Goal: Answer question/provide support

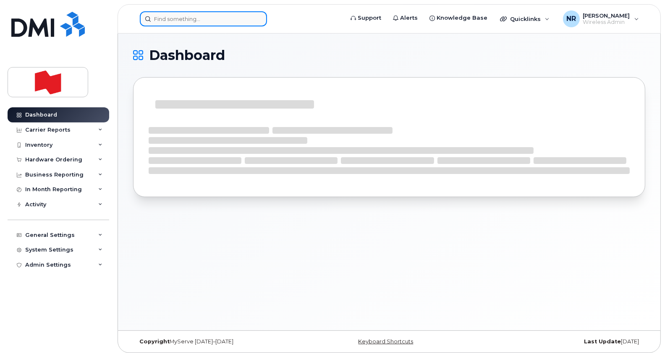
click at [185, 16] on input at bounding box center [203, 18] width 127 height 15
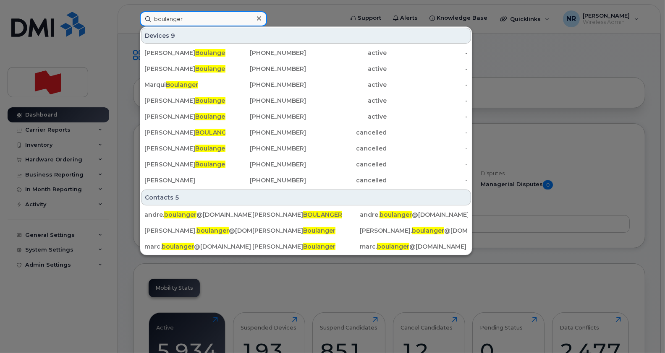
drag, startPoint x: 197, startPoint y: 21, endPoint x: 132, endPoint y: 21, distance: 65.0
click at [133, 21] on div "[PERSON_NAME] Devices 9 [PERSON_NAME] [PHONE_NUMBER] active - [PERSON_NAME] [PH…" at bounding box center [238, 18] width 211 height 15
paste input ". [PHONE_NUMBER]"
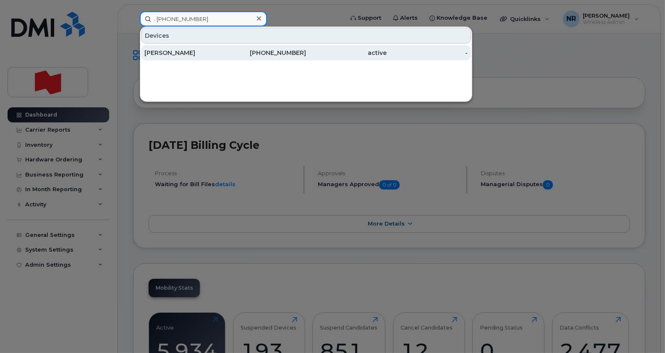
type input ". [PHONE_NUMBER]"
click at [158, 53] on div "[PERSON_NAME]" at bounding box center [184, 53] width 81 height 8
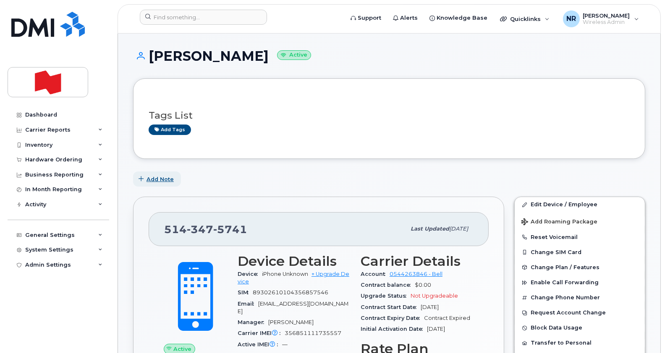
click at [164, 178] on span "Add Note" at bounding box center [159, 179] width 27 height 8
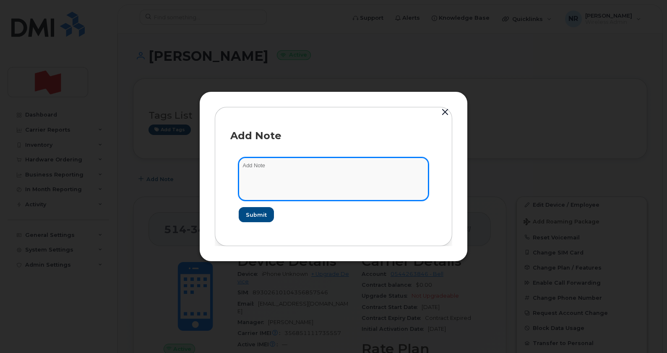
click at [259, 171] on textarea at bounding box center [334, 179] width 190 height 43
paste textarea "Nous devons faire annuler un cellulaire d’affaires, no. 514 347-5741, au nom de…"
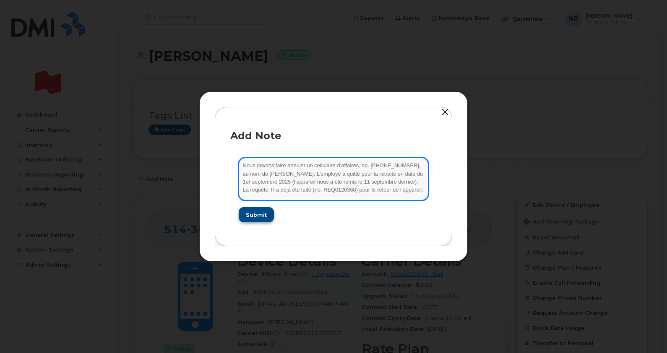
type textarea "Nous devons faire annuler un cellulaire d’affaires, no. 514 347-5741, au nom de…"
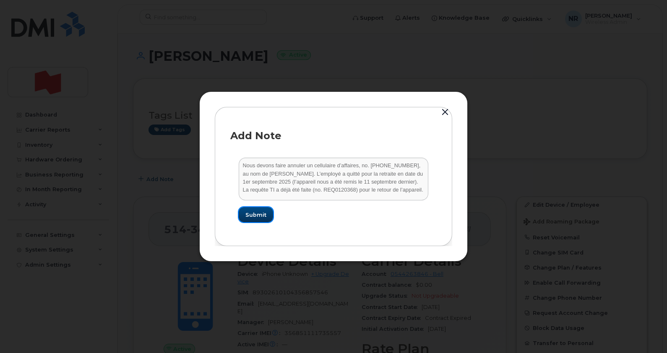
click at [256, 212] on span "Submit" at bounding box center [255, 215] width 21 height 8
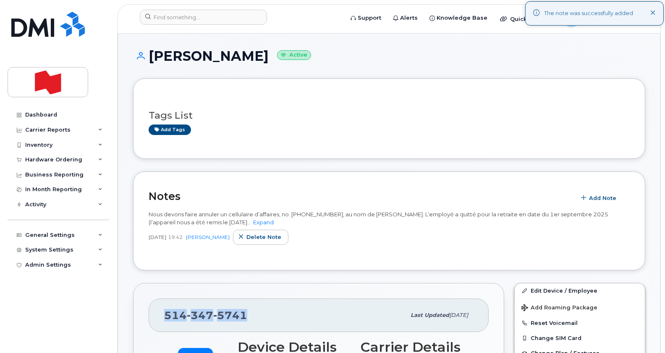
drag, startPoint x: 249, startPoint y: 311, endPoint x: 148, endPoint y: 311, distance: 101.1
copy span "514 347 5741"
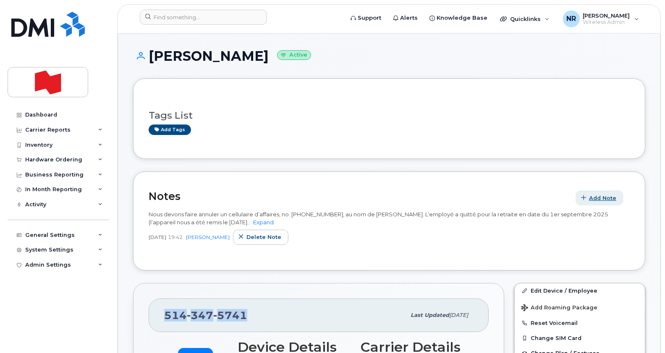
click at [603, 197] on span "Add Note" at bounding box center [602, 198] width 27 height 8
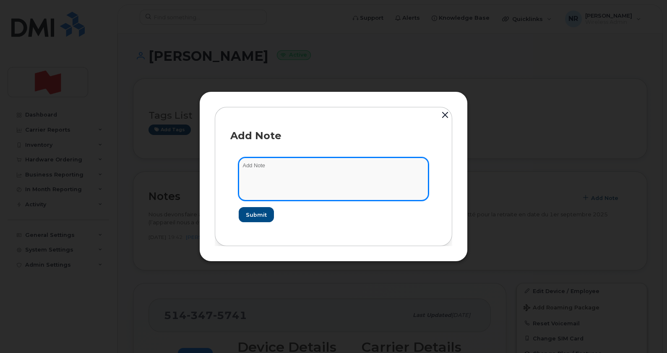
click at [271, 185] on textarea at bounding box center [334, 179] width 190 height 43
paste textarea "2025-09-15 16:28:41 6690925744 Suspension – service Nancy Robitaille Abonné sus…"
type textarea "Ligne suspendue le 15 septembre 2025-09-15 16:28:41 6690925744 Suspension – ser…"
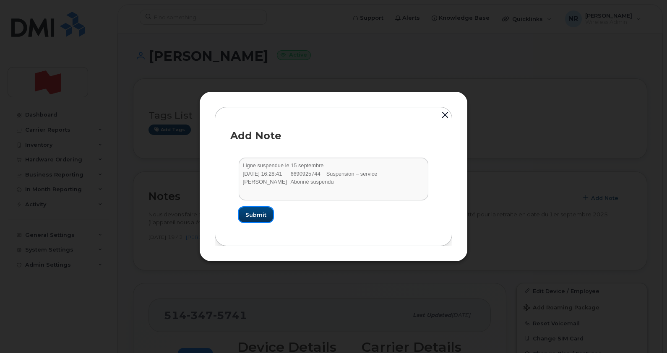
click at [258, 214] on span "Submit" at bounding box center [255, 215] width 21 height 8
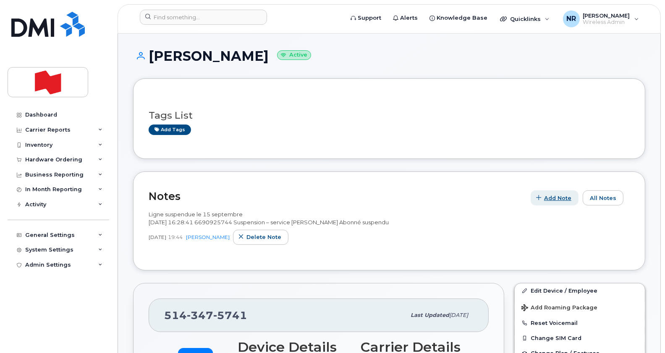
click at [561, 197] on span "Add Note" at bounding box center [557, 198] width 27 height 8
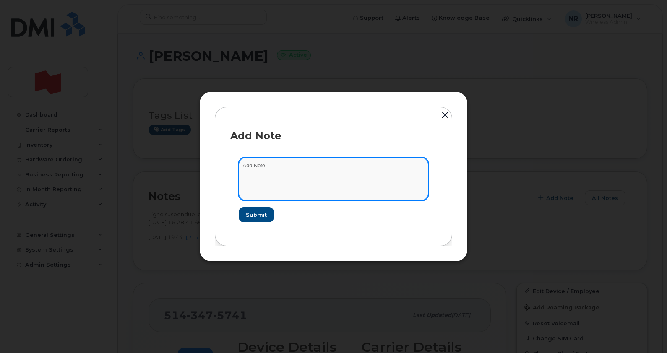
click at [268, 171] on textarea at bounding box center [334, 179] width 190 height 43
paste textarea "Début de la suspension : 15 septembre 2025 Fin de la suspension : 14 mars 2026"
type textarea "Début de la suspension : 15 septembre 2025 Fin de la suspension : 14 mars 2026"
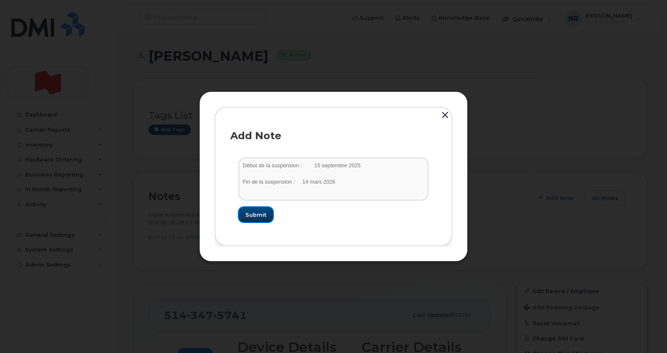
click at [255, 215] on span "Submit" at bounding box center [255, 215] width 21 height 8
